Goal: Information Seeking & Learning: Learn about a topic

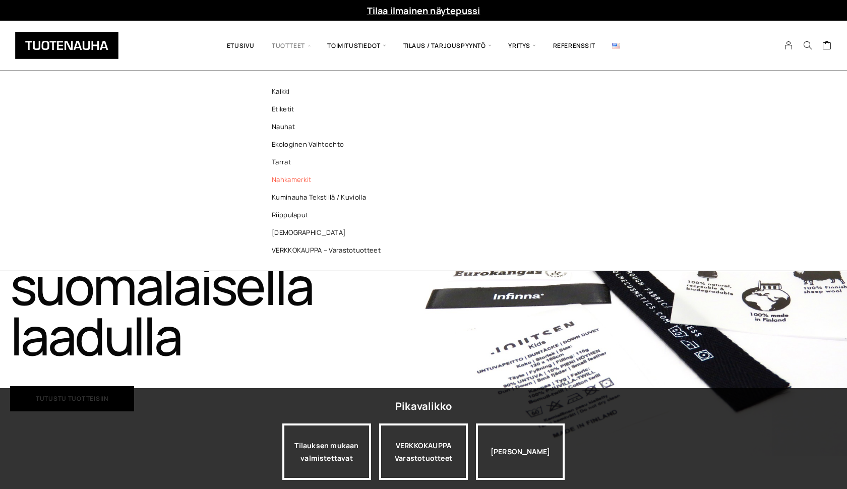
click at [288, 179] on link "Nahkamerkit" at bounding box center [329, 180] width 146 height 18
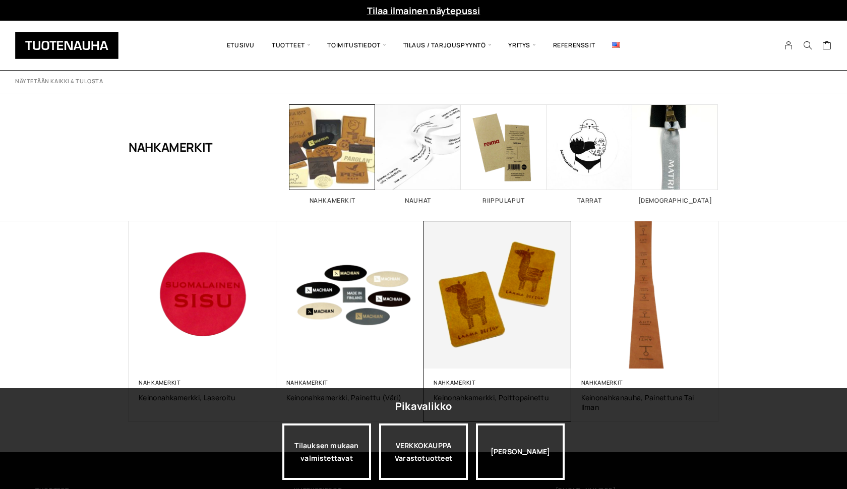
click at [503, 305] on img at bounding box center [497, 294] width 155 height 155
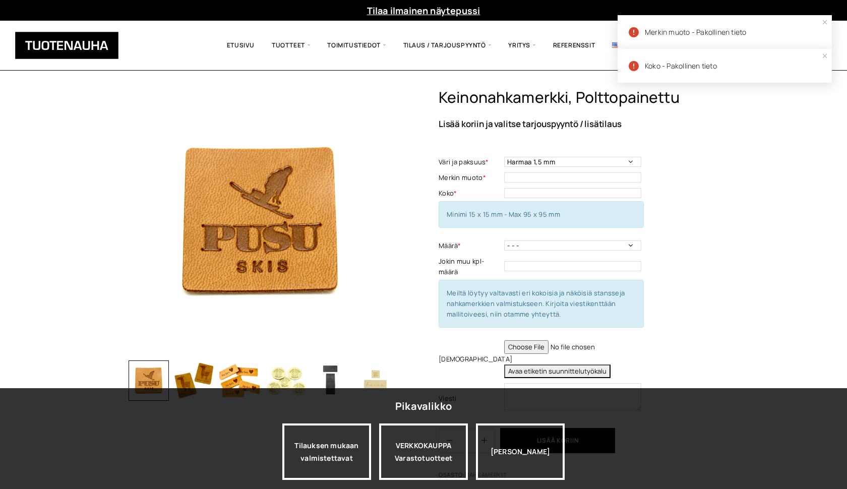
click at [283, 376] on img "button" at bounding box center [285, 380] width 40 height 40
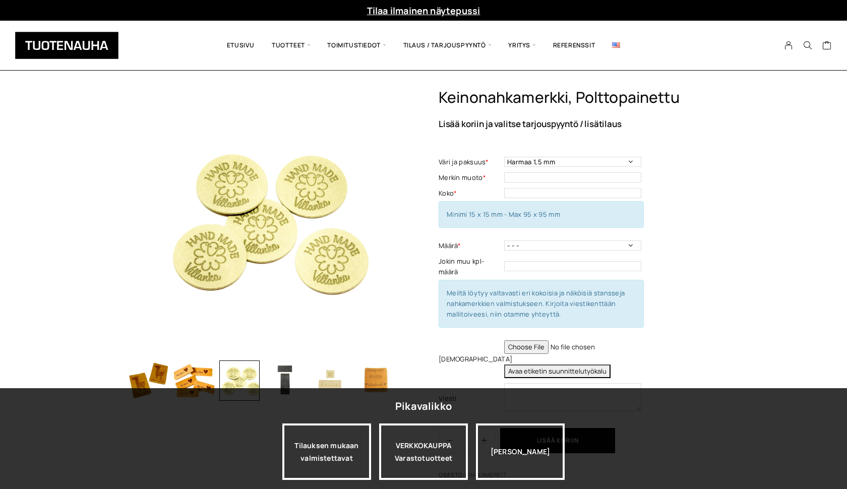
click at [193, 376] on img "button" at bounding box center [194, 380] width 40 height 40
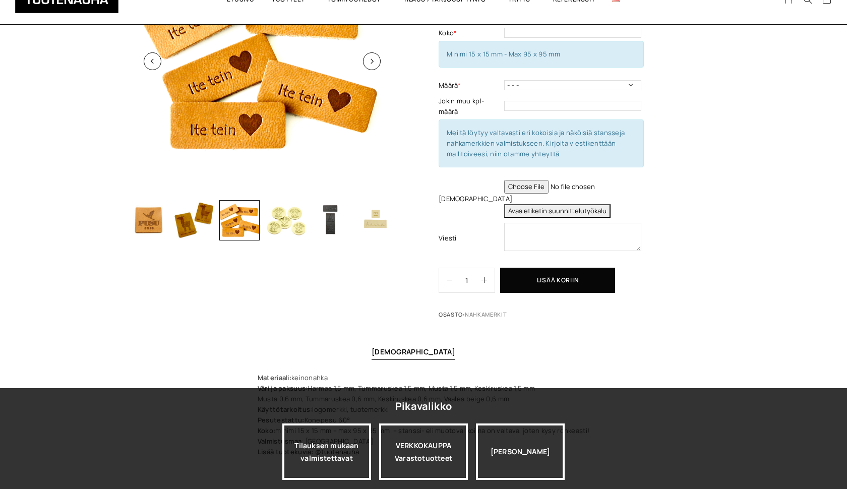
scroll to position [176, 0]
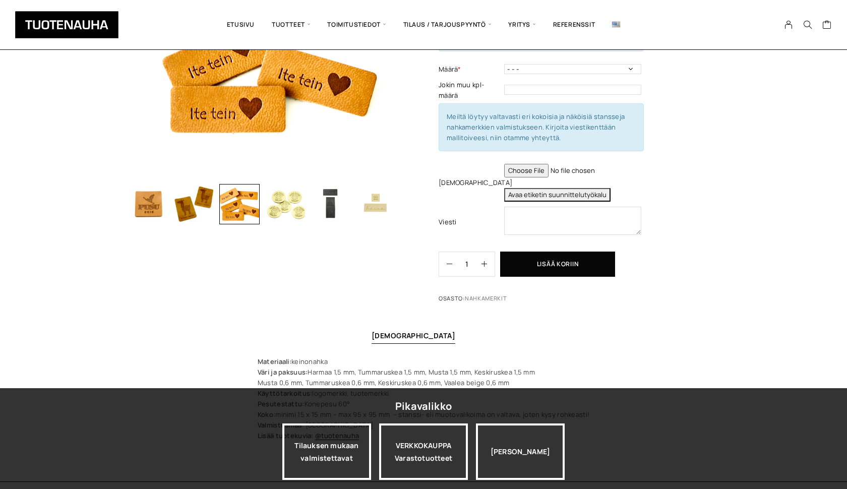
click at [376, 204] on img "button" at bounding box center [375, 204] width 40 height 40
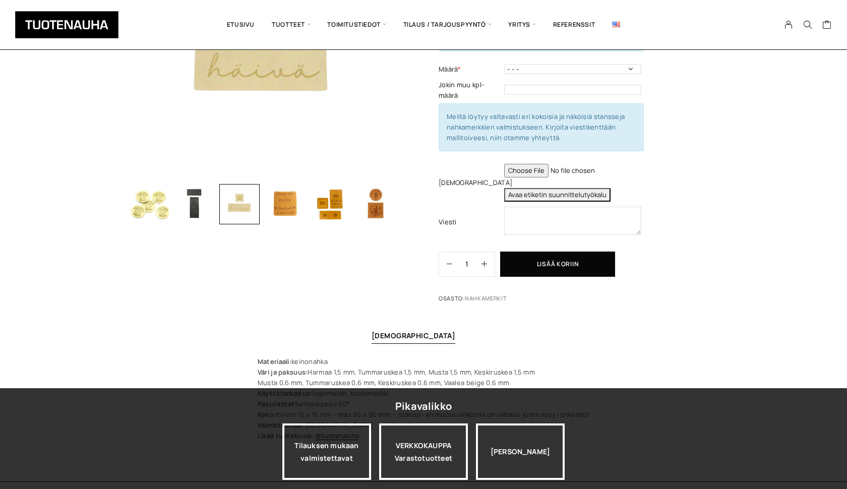
click at [372, 204] on img "button" at bounding box center [375, 204] width 40 height 40
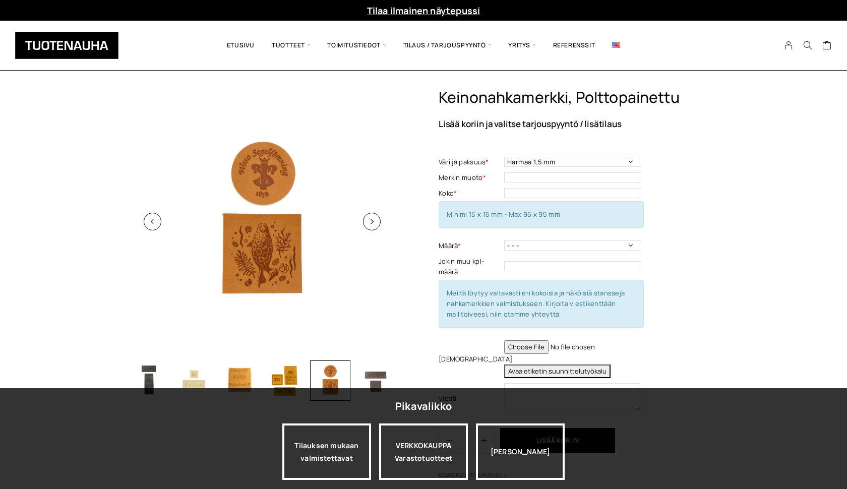
scroll to position [0, 0]
click at [372, 223] on icon "button" at bounding box center [372, 222] width 6 height 6
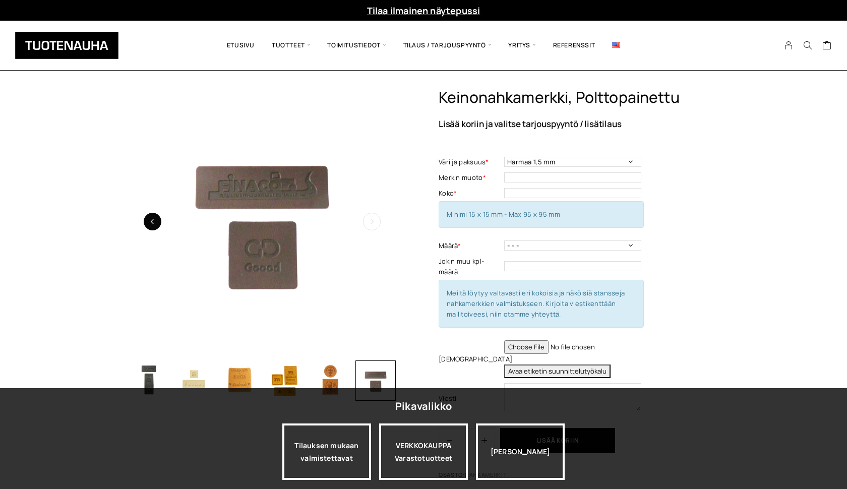
click at [155, 223] on icon "button" at bounding box center [153, 222] width 6 height 6
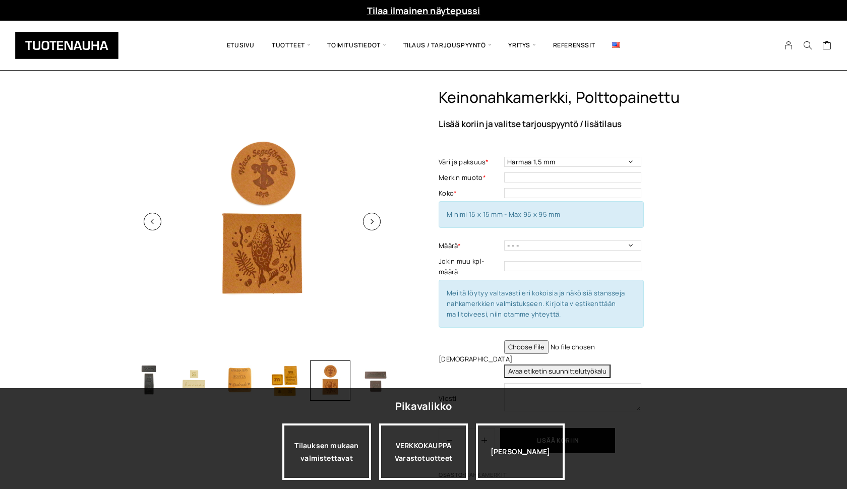
click at [273, 175] on img at bounding box center [262, 221] width 267 height 267
